Goal: Check status: Check status

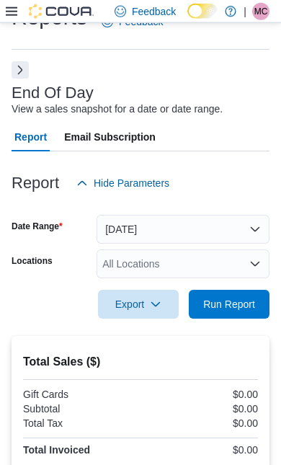
scroll to position [32, 0]
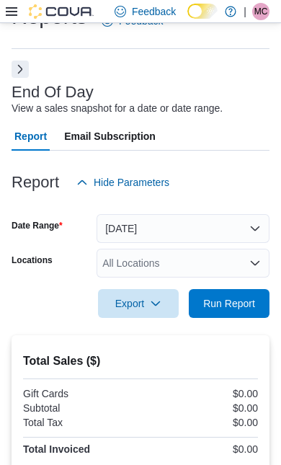
click at [217, 227] on button "[DATE]" at bounding box center [183, 228] width 173 height 29
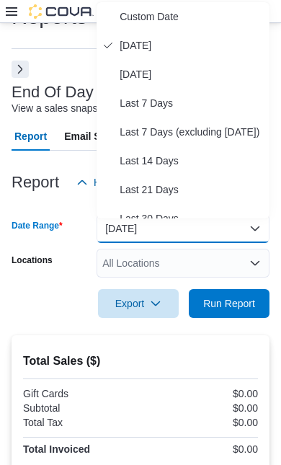
click at [146, 76] on span "[DATE]" at bounding box center [192, 74] width 144 height 17
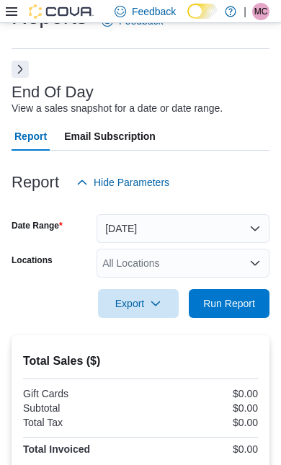
click at [224, 307] on span "Run Report" at bounding box center [229, 304] width 52 height 14
